Goal: Task Accomplishment & Management: Complete application form

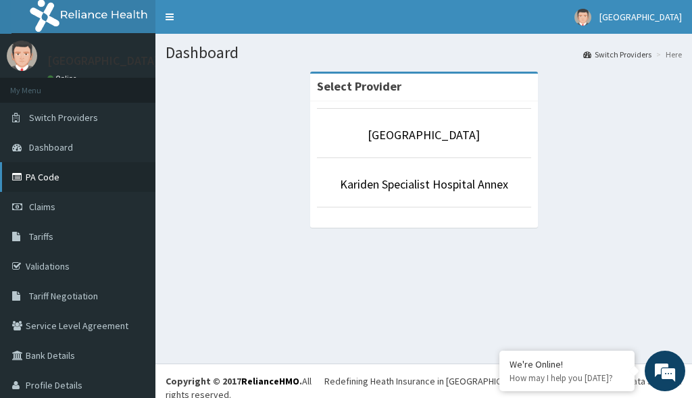
click at [48, 178] on link "PA Code" at bounding box center [77, 177] width 155 height 30
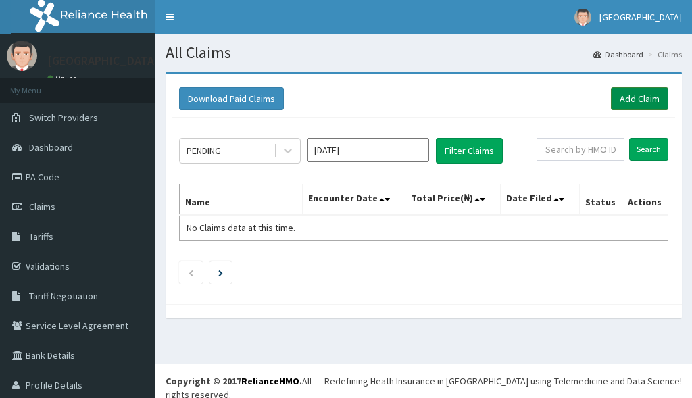
click at [642, 98] on link "Add Claim" at bounding box center [639, 98] width 57 height 23
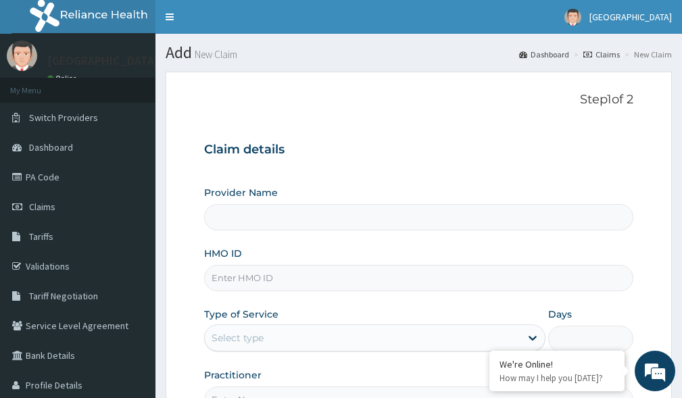
click at [293, 281] on input "HMO ID" at bounding box center [418, 278] width 429 height 26
paste input "GSV/11528/A"
type input "GSV/11528/A"
type input "Kariden Specialist Hospital"
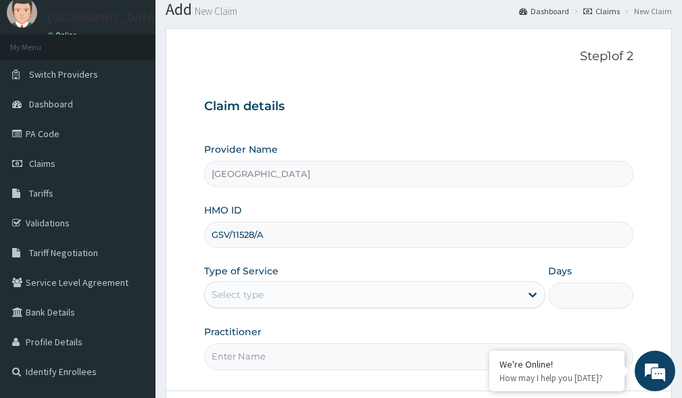
scroll to position [91, 0]
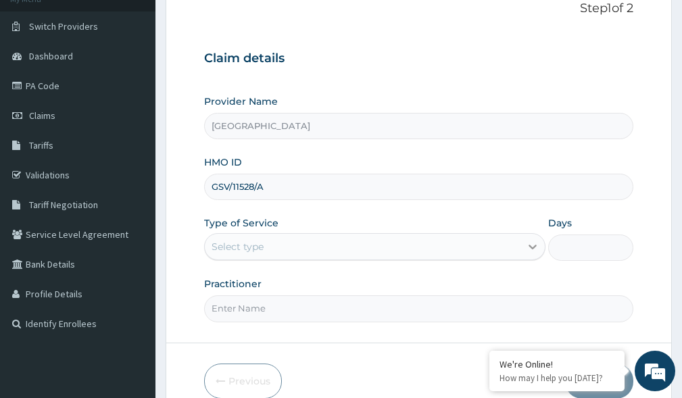
type input "GSV/11528/A"
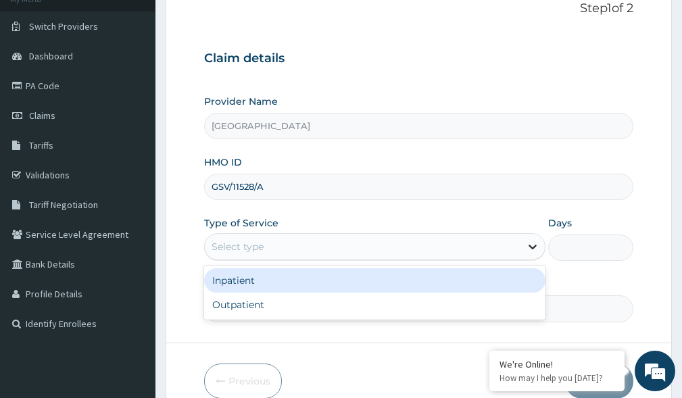
click at [533, 246] on icon at bounding box center [533, 247] width 14 height 14
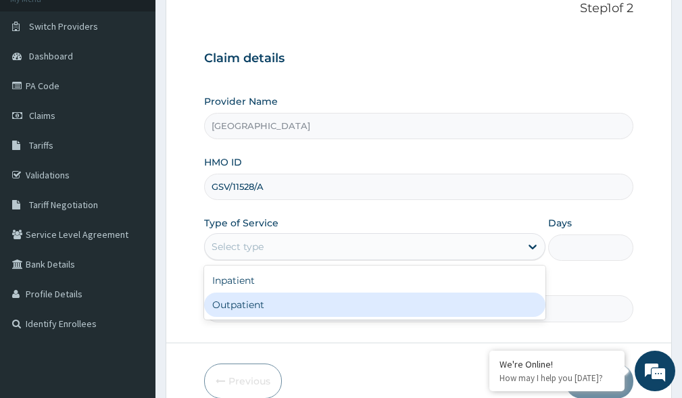
click at [408, 298] on div "Outpatient" at bounding box center [374, 305] width 341 height 24
type input "1"
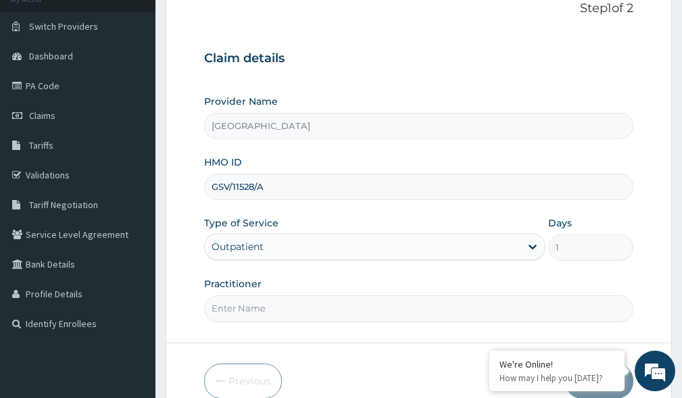
click at [321, 301] on input "Practitioner" at bounding box center [418, 308] width 429 height 26
drag, startPoint x: 276, startPoint y: 302, endPoint x: 232, endPoint y: 310, distance: 45.2
click at [232, 310] on input "DR. KARIBA" at bounding box center [418, 308] width 429 height 26
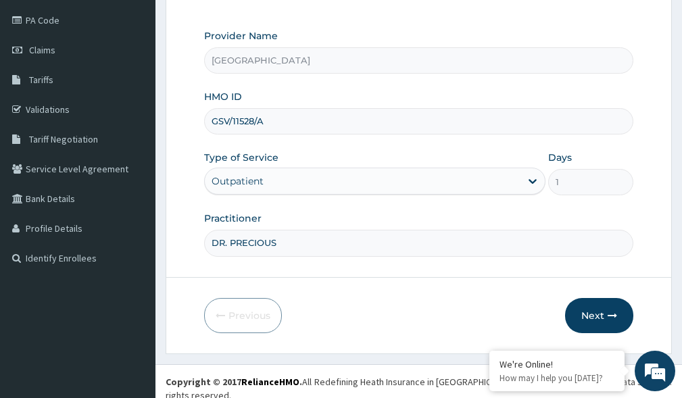
scroll to position [157, 0]
type input "DR. PRECIOUS"
click at [591, 311] on button "Next" at bounding box center [599, 314] width 68 height 35
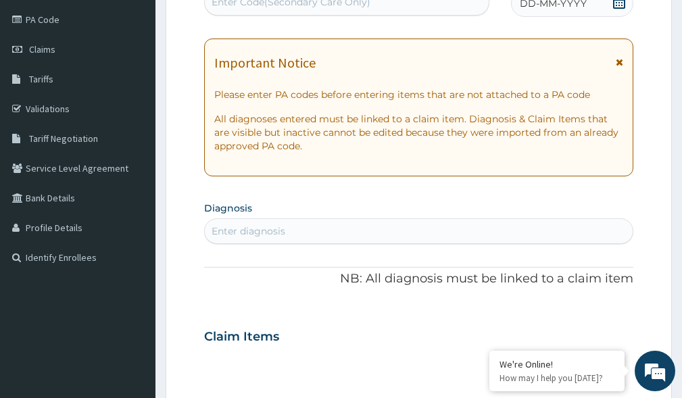
click at [289, 225] on div "Enter diagnosis" at bounding box center [419, 231] width 428 height 22
type input "PA/BOABDC"
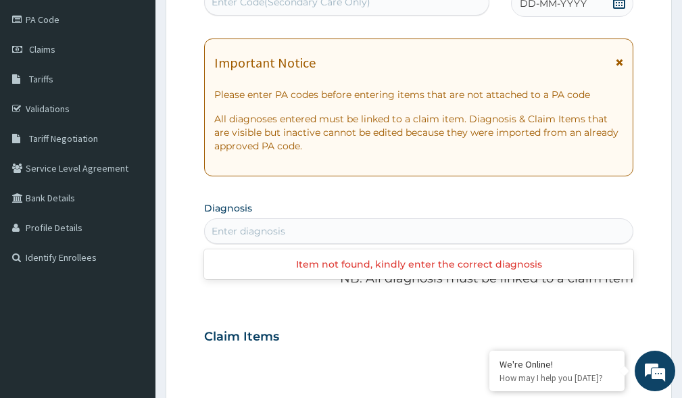
drag, startPoint x: 312, startPoint y: 228, endPoint x: 255, endPoint y: 232, distance: 56.2
click at [255, 232] on div "Enter diagnosis" at bounding box center [419, 231] width 428 height 22
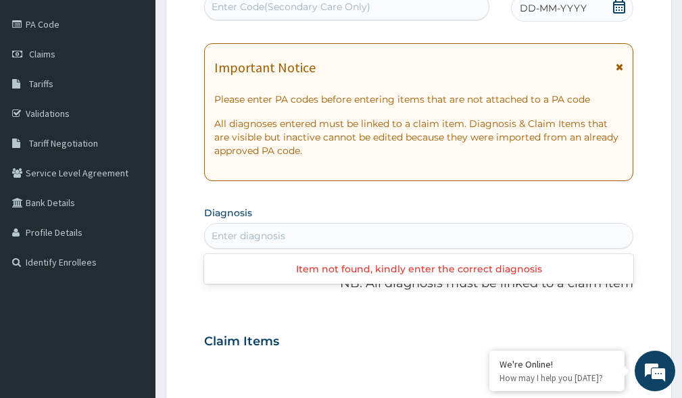
click at [453, 8] on div "Enter Code(Secondary Care Only)" at bounding box center [347, 7] width 284 height 22
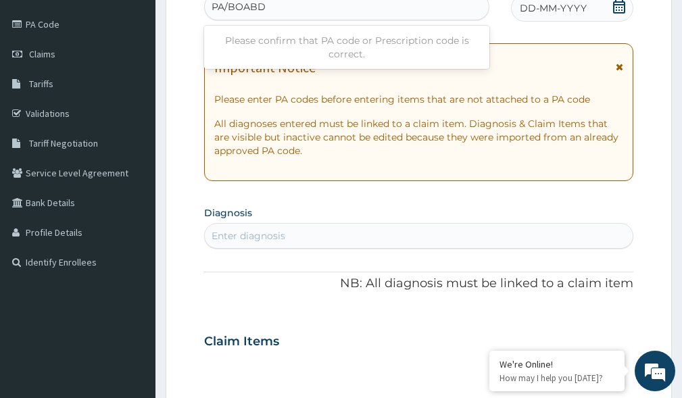
type input "PA/BOABDC"
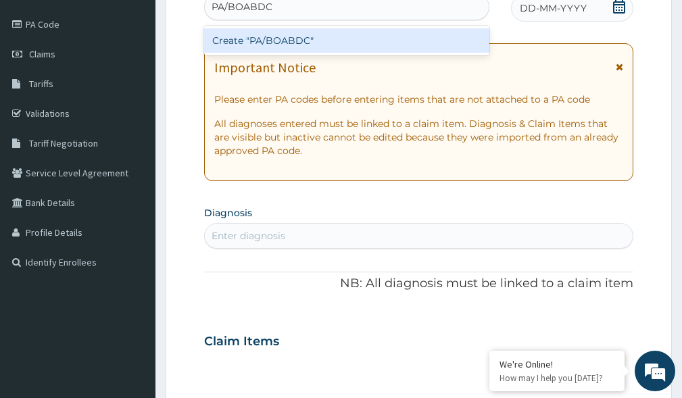
click at [290, 45] on div "Create "PA/BOABDC"" at bounding box center [346, 40] width 285 height 24
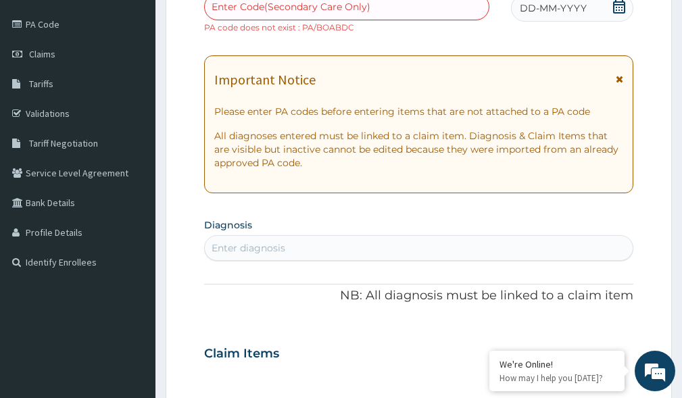
click at [354, 20] on div "Enter Code(Secondary Care Only)" at bounding box center [346, 6] width 285 height 27
click at [345, 9] on div "Enter Code(Secondary Care Only)" at bounding box center [291, 7] width 159 height 14
click at [342, 10] on div "Enter Code(Secondary Care Only)" at bounding box center [291, 7] width 159 height 14
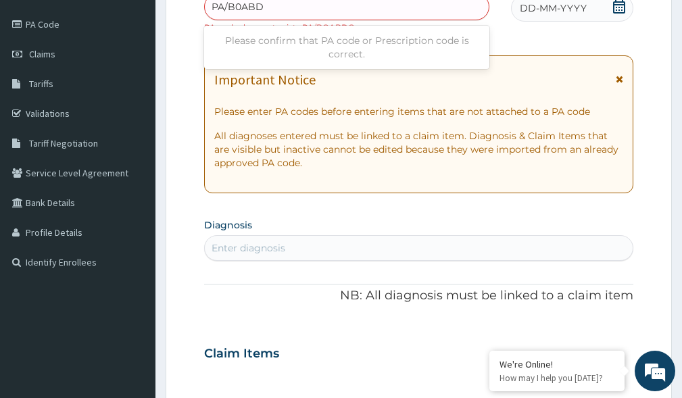
type input "PA/B0ABDC"
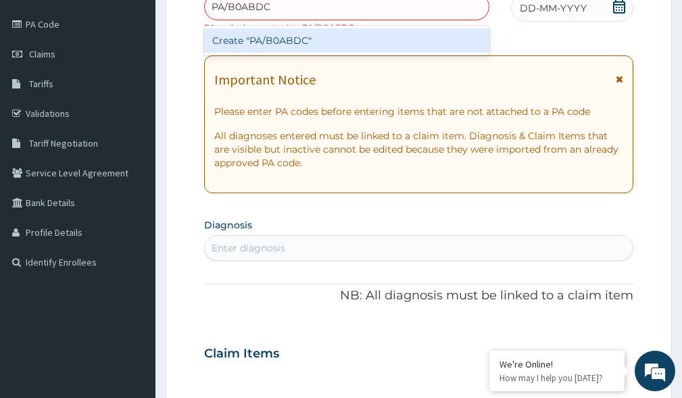
click at [303, 50] on div "Create "PA/B0ABDC"" at bounding box center [346, 40] width 285 height 24
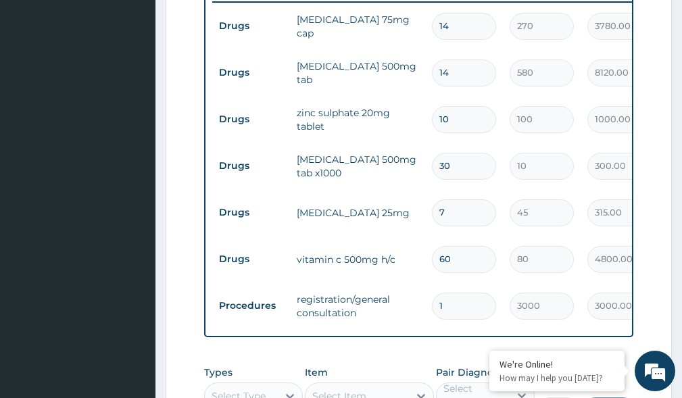
scroll to position [855, 0]
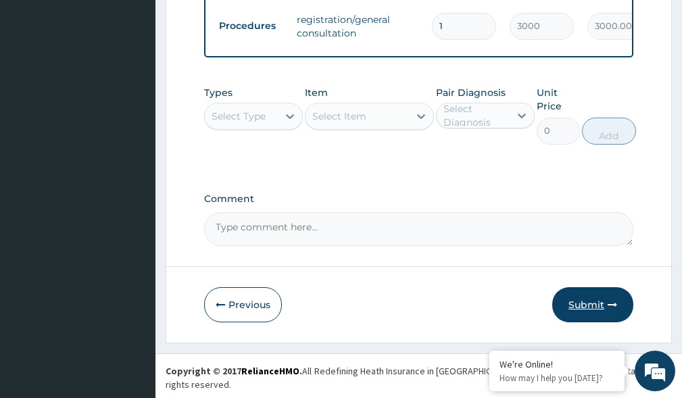
click at [609, 310] on icon "button" at bounding box center [612, 304] width 9 height 9
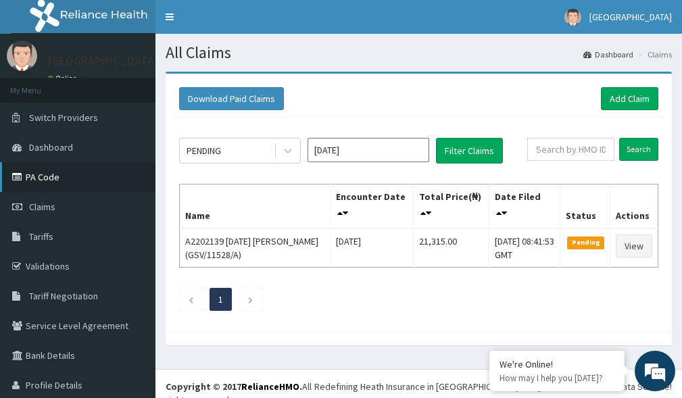
click at [61, 173] on link "PA Code" at bounding box center [77, 177] width 155 height 30
